Goal: Share content

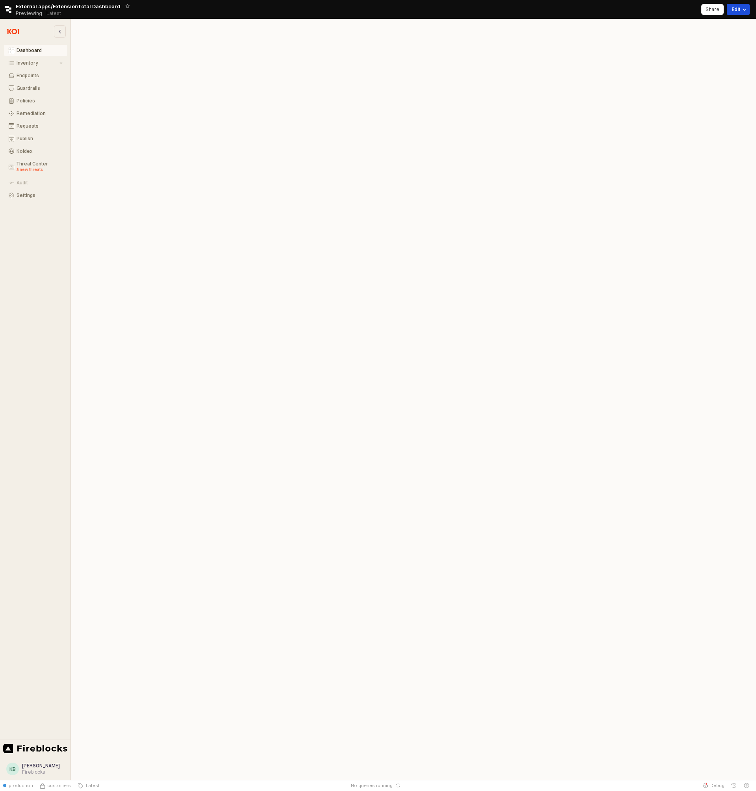
click at [738, 11] on button "Edit" at bounding box center [738, 9] width 23 height 11
click at [689, 7] on div "Retool logo External apps/ExtensionTotal Dashboard Previewing Latest Share Edit" at bounding box center [378, 9] width 756 height 19
click at [708, 7] on p "Share" at bounding box center [713, 9] width 14 height 6
